Goal: Find specific page/section: Find specific page/section

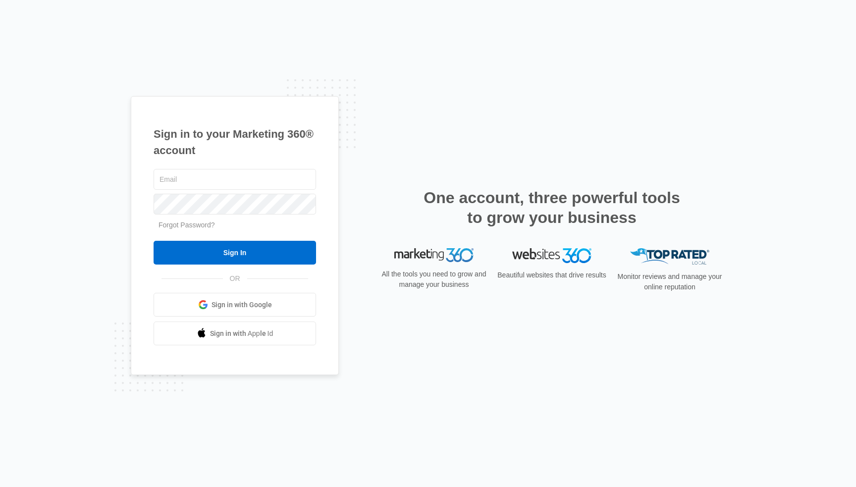
type input "[EMAIL_ADDRESS][DOMAIN_NAME]"
click at [235, 253] on input "Sign In" at bounding box center [235, 253] width 162 height 24
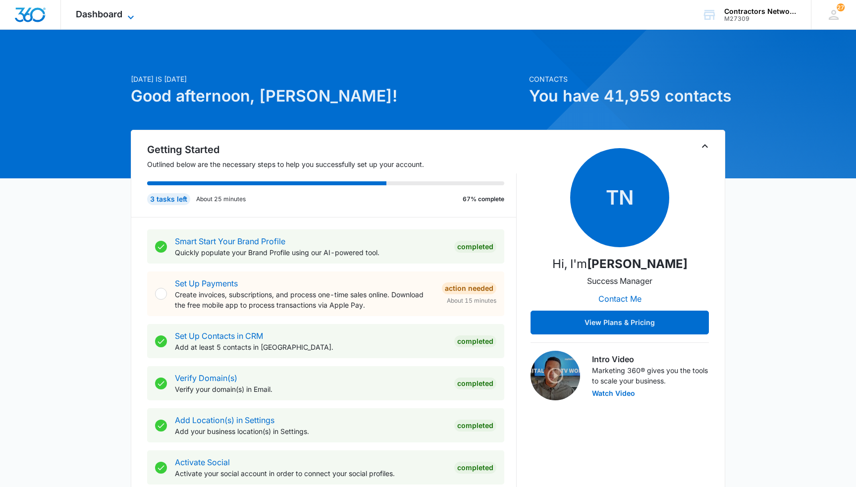
click at [100, 15] on span "Dashboard" at bounding box center [99, 14] width 47 height 10
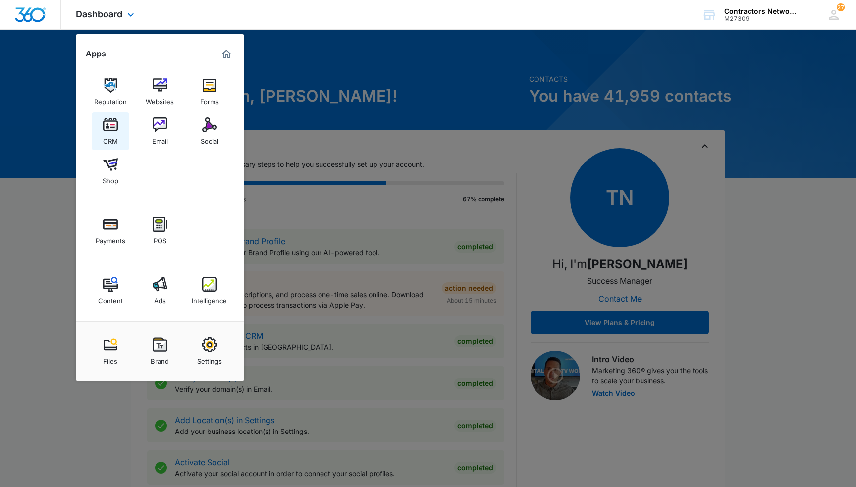
click at [110, 123] on img at bounding box center [110, 124] width 15 height 15
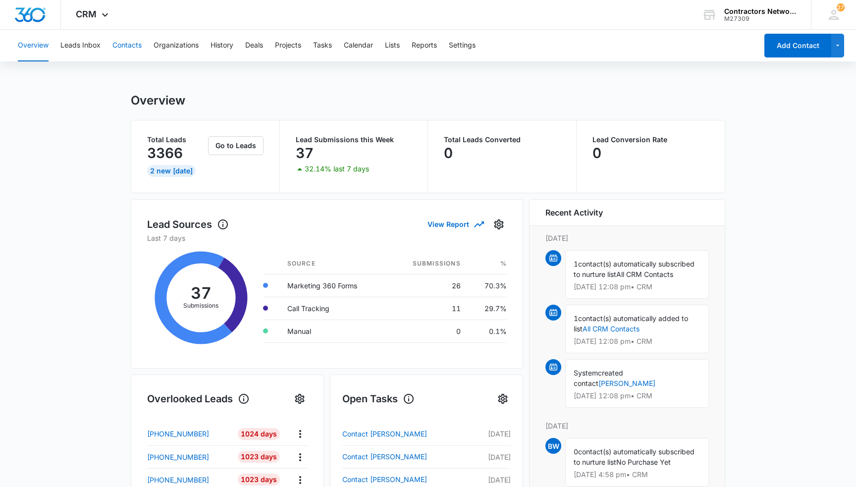
click at [124, 44] on button "Contacts" at bounding box center [126, 46] width 29 height 32
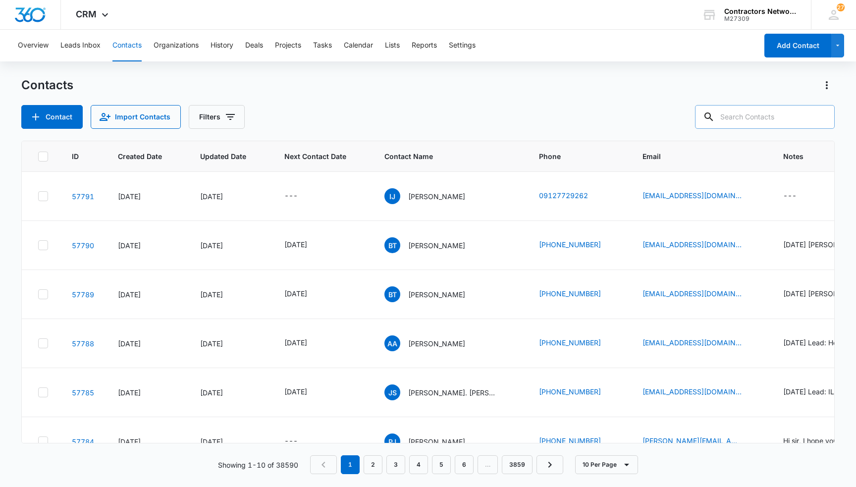
click at [740, 118] on input "text" at bounding box center [765, 117] width 140 height 24
type input "[PERSON_NAME]"
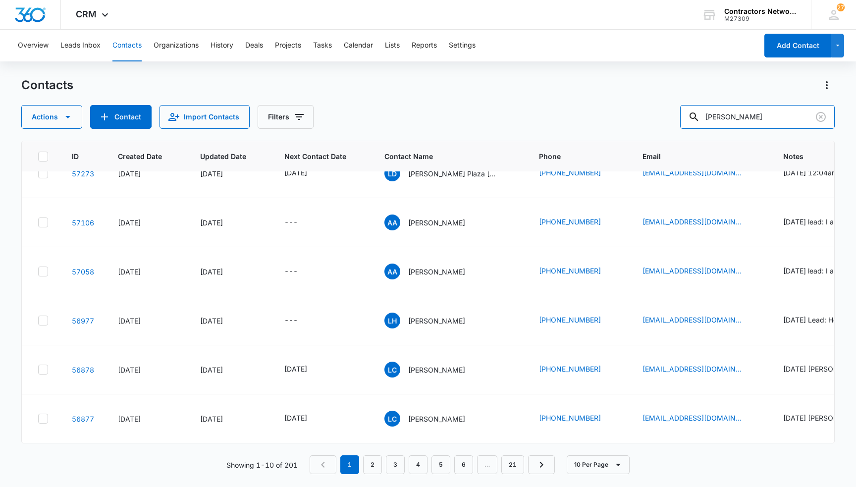
scroll to position [219, 0]
click at [374, 465] on link "2" at bounding box center [372, 464] width 19 height 19
click at [395, 464] on link "3" at bounding box center [397, 464] width 19 height 19
click at [425, 462] on link "4" at bounding box center [420, 464] width 19 height 19
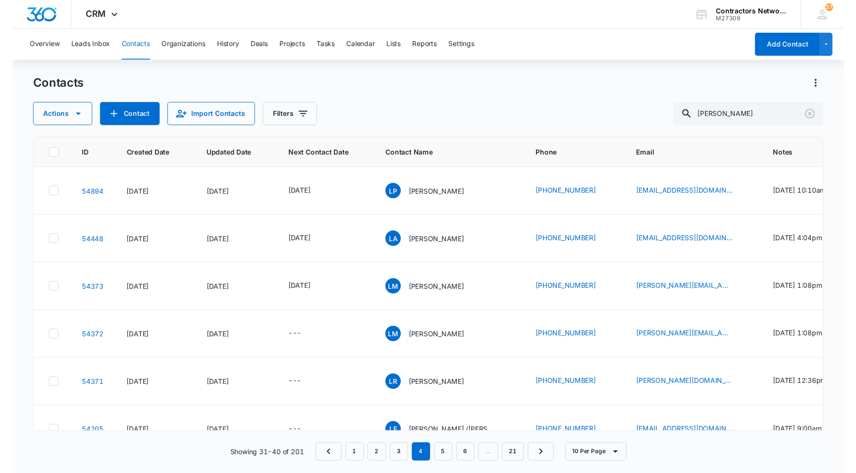
scroll to position [0, 0]
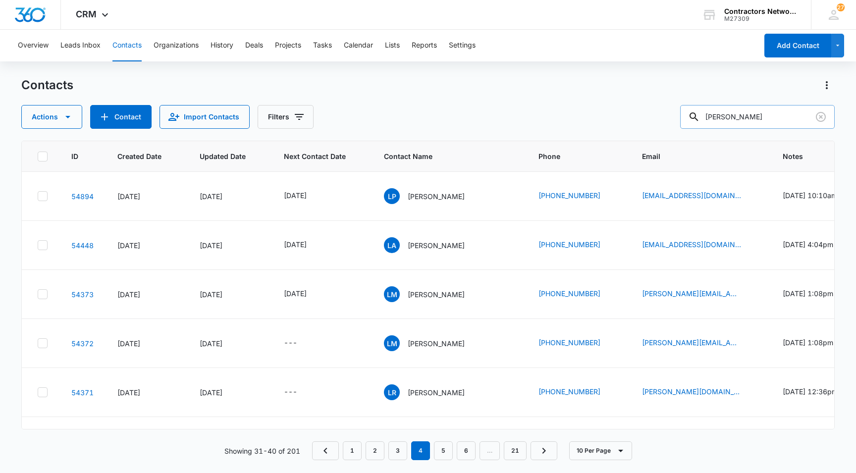
click at [767, 117] on input "[PERSON_NAME]" at bounding box center [757, 117] width 155 height 24
drag, startPoint x: 767, startPoint y: 117, endPoint x: 444, endPoint y: 453, distance: 465.5
click at [444, 453] on link "5" at bounding box center [443, 450] width 19 height 19
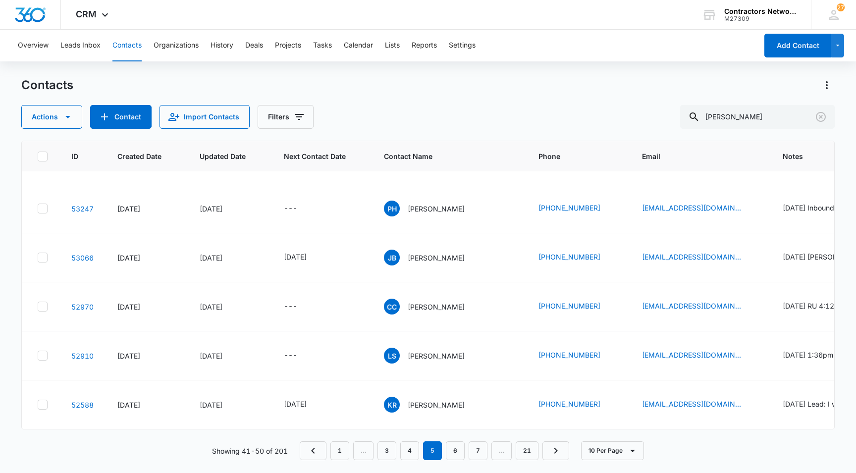
scroll to position [233, 0]
